Goal: Task Accomplishment & Management: Use online tool/utility

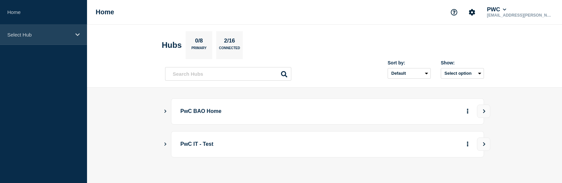
click at [51, 33] on p "Select Hub" at bounding box center [39, 35] width 64 height 6
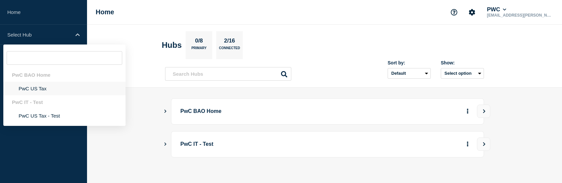
click at [39, 87] on li "PwC US Tax" at bounding box center [64, 89] width 122 height 14
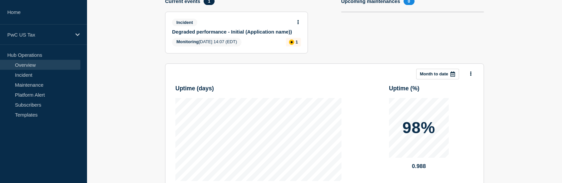
scroll to position [84, 0]
click at [44, 83] on link "Maintenance" at bounding box center [40, 85] width 80 height 10
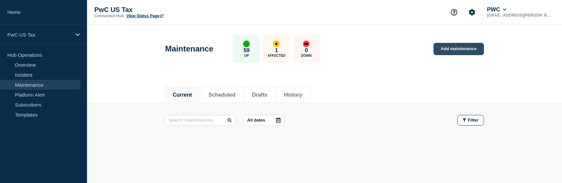
click at [463, 50] on link "Add maintenance" at bounding box center [459, 49] width 51 height 12
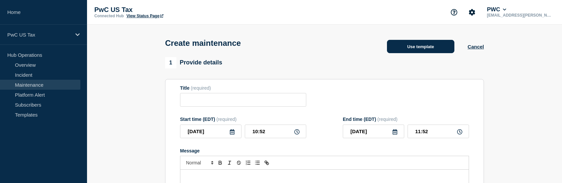
click at [417, 48] on button "Use template" at bounding box center [420, 46] width 67 height 13
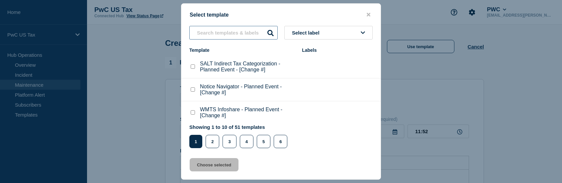
click at [236, 30] on input "text" at bounding box center [233, 33] width 88 height 14
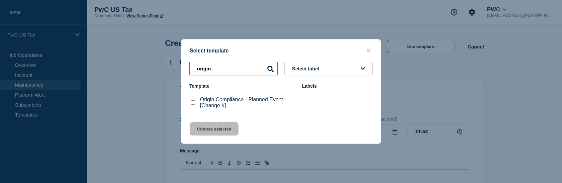
type input "origin"
click at [193, 104] on checkbox"] "Origin Compliance - Planned Event - [Change #] checkbox" at bounding box center [193, 102] width 4 height 4
checkbox checkbox"] "true"
click at [217, 127] on button "Choose selected" at bounding box center [214, 128] width 49 height 13
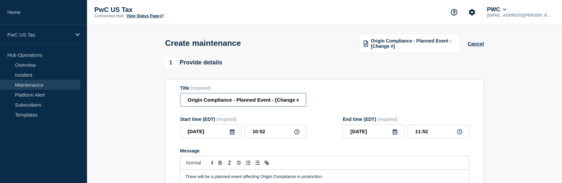
scroll to position [0, 2]
drag, startPoint x: 274, startPoint y: 101, endPoint x: 317, endPoint y: 101, distance: 42.2
click at [317, 101] on div "Title (required) Origin Compliance - Planned Event - [Change #]" at bounding box center [324, 96] width 289 height 22
paste input "CHG1514489"
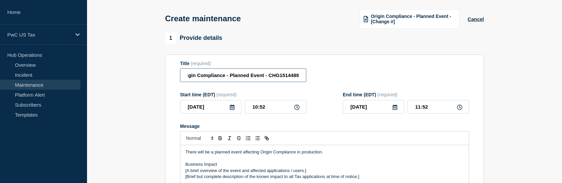
scroll to position [33, 0]
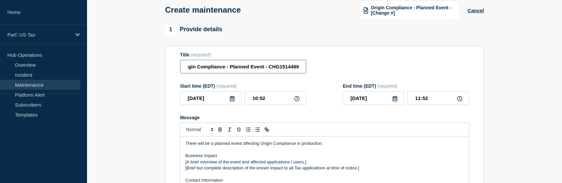
type input "Origin Compliance - Planned Event - CHG1514489"
click at [297, 100] on icon at bounding box center [296, 98] width 5 height 5
click at [280, 100] on input "10:52" at bounding box center [275, 98] width 61 height 14
click at [259, 99] on input "10:52" at bounding box center [275, 98] width 61 height 14
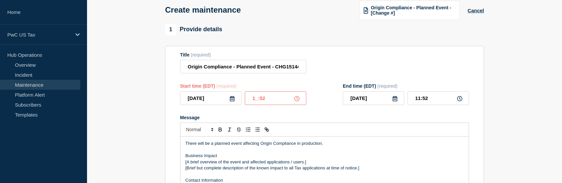
type input "11:52"
type input "12:52"
click at [269, 97] on input "11:52" at bounding box center [275, 98] width 61 height 14
type input "11:00"
click at [437, 83] on form "Title (required) Origin Compliance - Planned Event - CHG1514489 Start time (EDT…" at bounding box center [324, 141] width 289 height 178
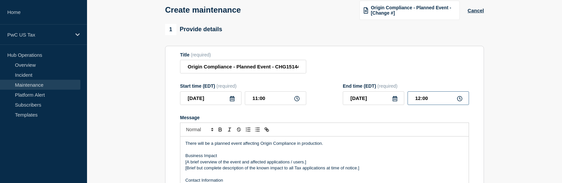
click at [420, 99] on input "12:00" at bounding box center [438, 98] width 61 height 14
type input "13:00"
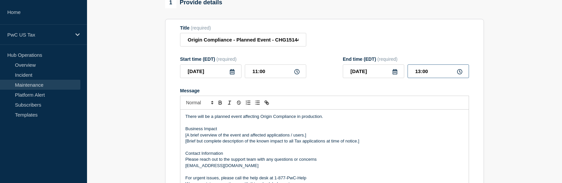
scroll to position [66, 0]
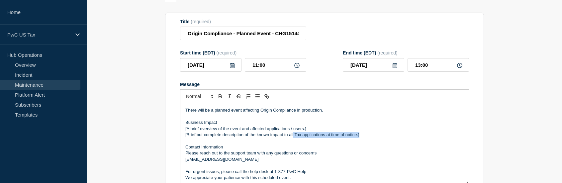
drag, startPoint x: 373, startPoint y: 137, endPoint x: 294, endPoint y: 135, distance: 79.8
click at [294, 135] on p "[Brief but complete description of the known impact to all Tax applications at …" at bounding box center [324, 135] width 278 height 6
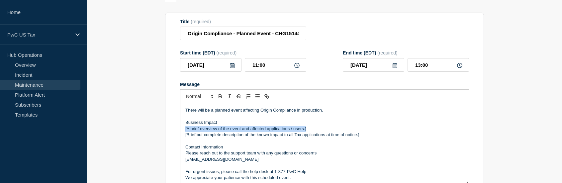
drag, startPoint x: 310, startPoint y: 129, endPoint x: 185, endPoint y: 131, distance: 124.9
click at [185, 131] on div "There will be a planned event affecting Origin Compliance in production. Busine…" at bounding box center [324, 143] width 288 height 80
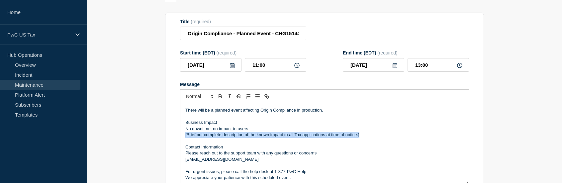
drag, startPoint x: 369, startPoint y: 137, endPoint x: 183, endPoint y: 139, distance: 186.4
click at [183, 139] on div "There will be a planned event affecting Origin Compliance in production. Busine…" at bounding box center [324, 143] width 288 height 80
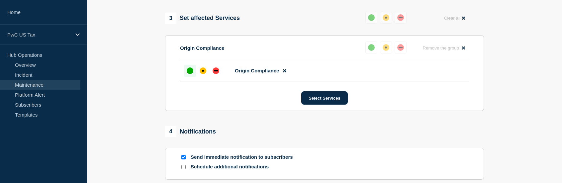
scroll to position [365, 0]
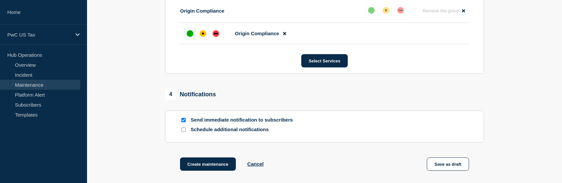
click at [182, 121] on input "Send immediate notification to subscribers" at bounding box center [183, 120] width 4 height 4
checkbox input "false"
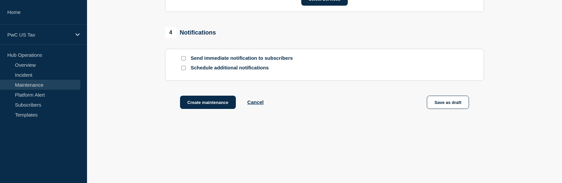
scroll to position [431, 0]
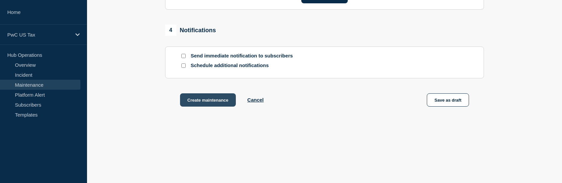
click at [218, 97] on button "Create maintenance" at bounding box center [208, 99] width 56 height 13
